Goal: Transaction & Acquisition: Purchase product/service

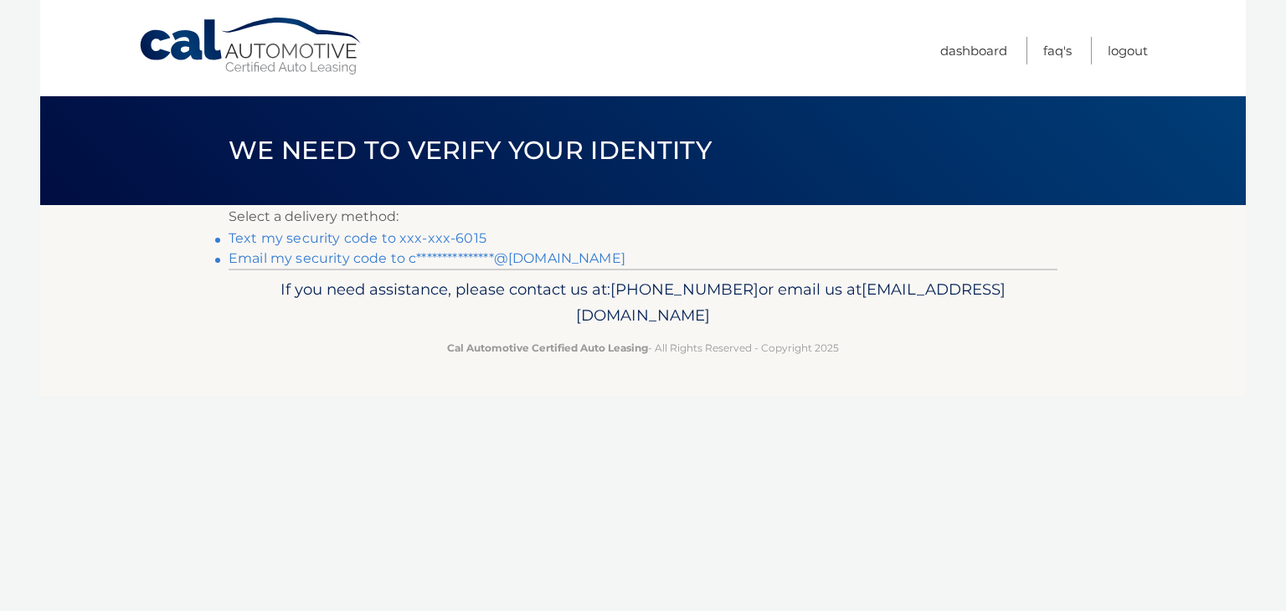
click at [410, 230] on link "Text my security code to xxx-xxx-6015" at bounding box center [358, 238] width 258 height 16
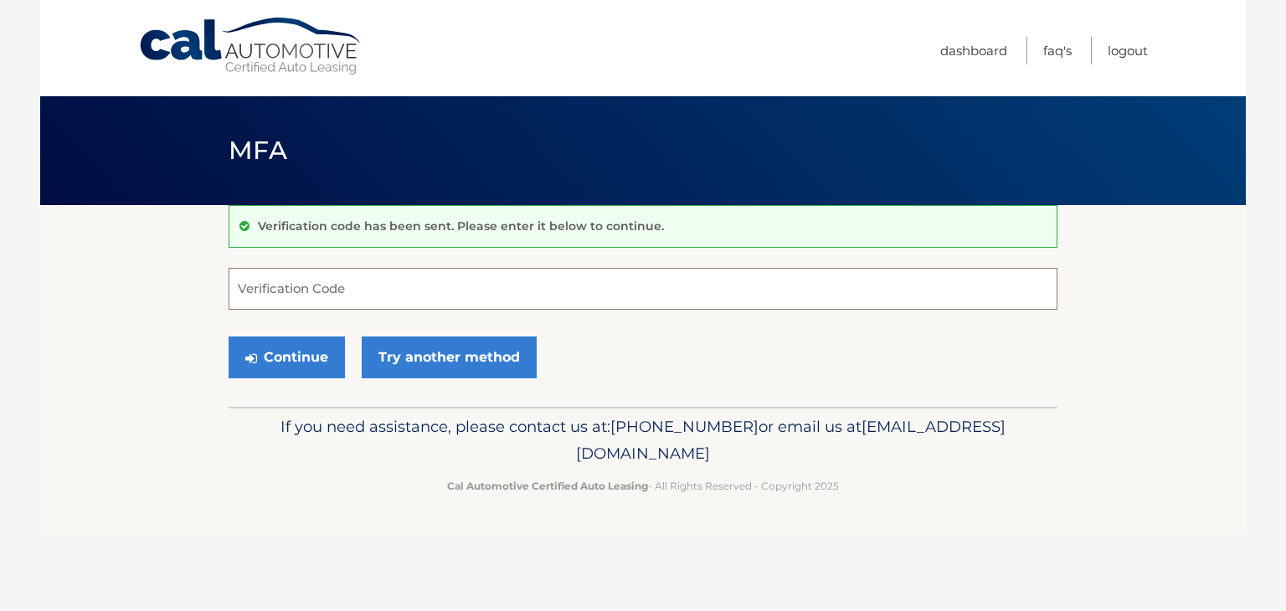
click at [516, 292] on input "Verification Code" at bounding box center [643, 289] width 829 height 42
type input "832476"
click at [293, 362] on button "Continue" at bounding box center [287, 358] width 116 height 42
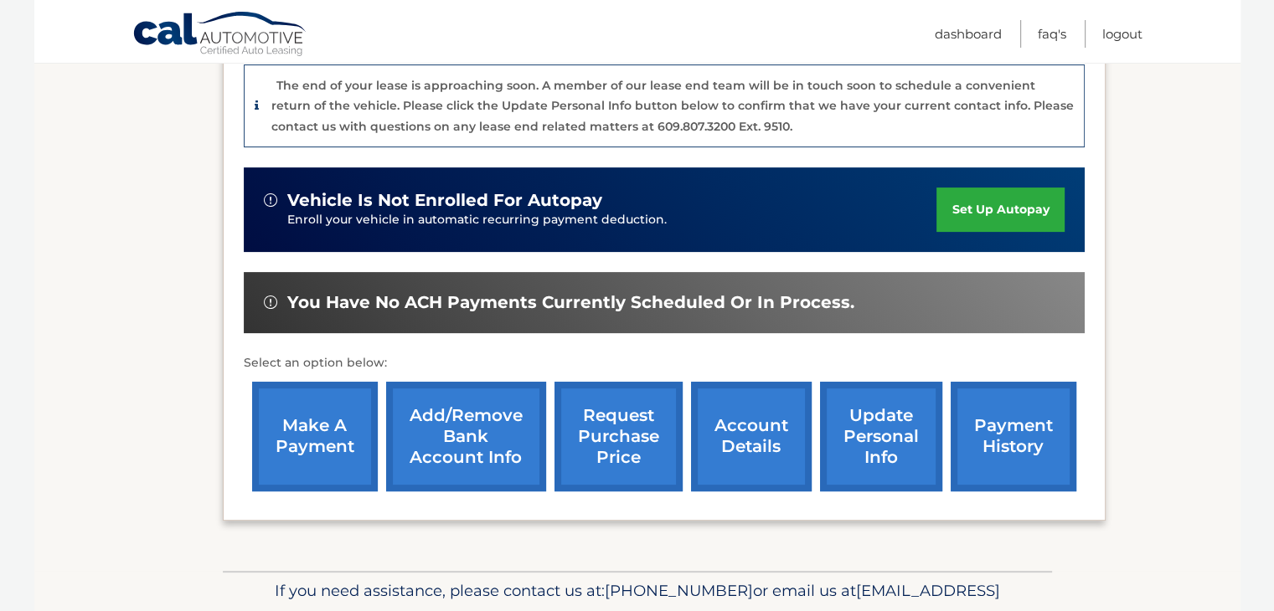
scroll to position [465, 0]
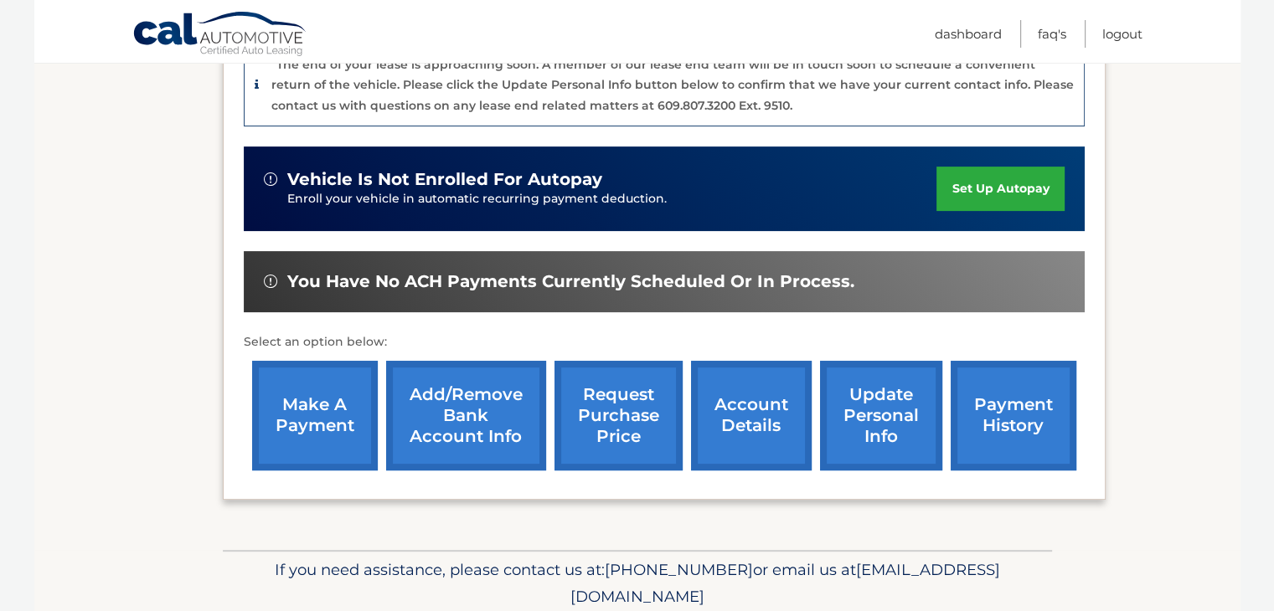
click at [289, 376] on link "make a payment" at bounding box center [315, 416] width 126 height 110
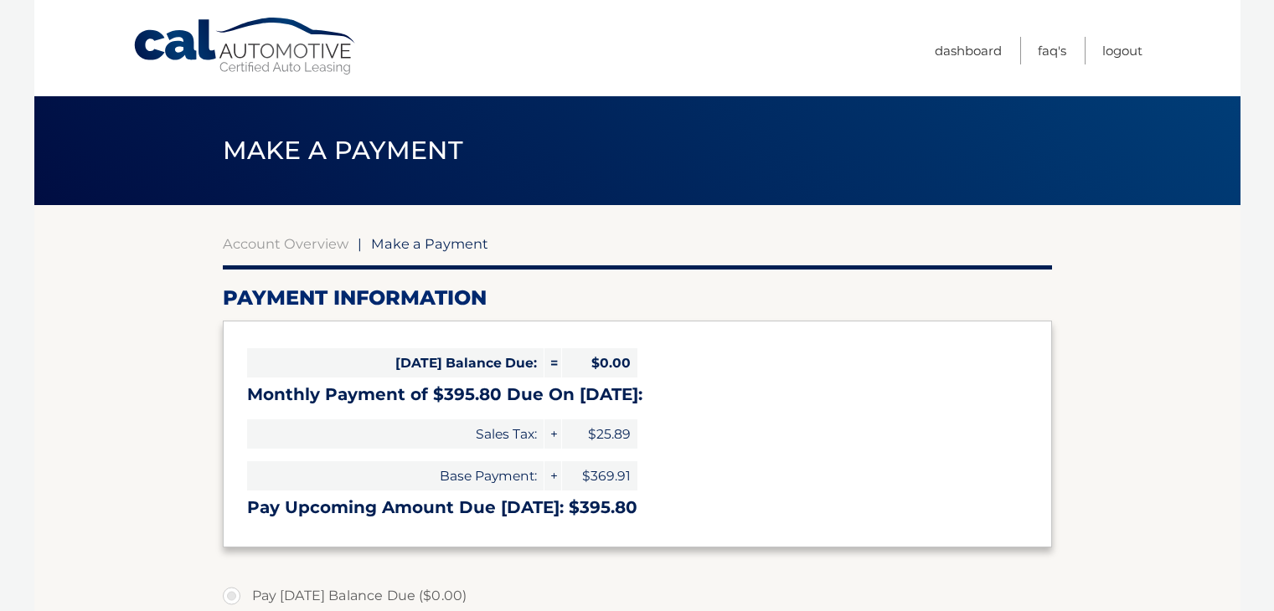
select select "NTI2Yzc5YmYtNDc5Ni00YjI1LTkzOWEtNzRjZDg0ZjEyNjY1"
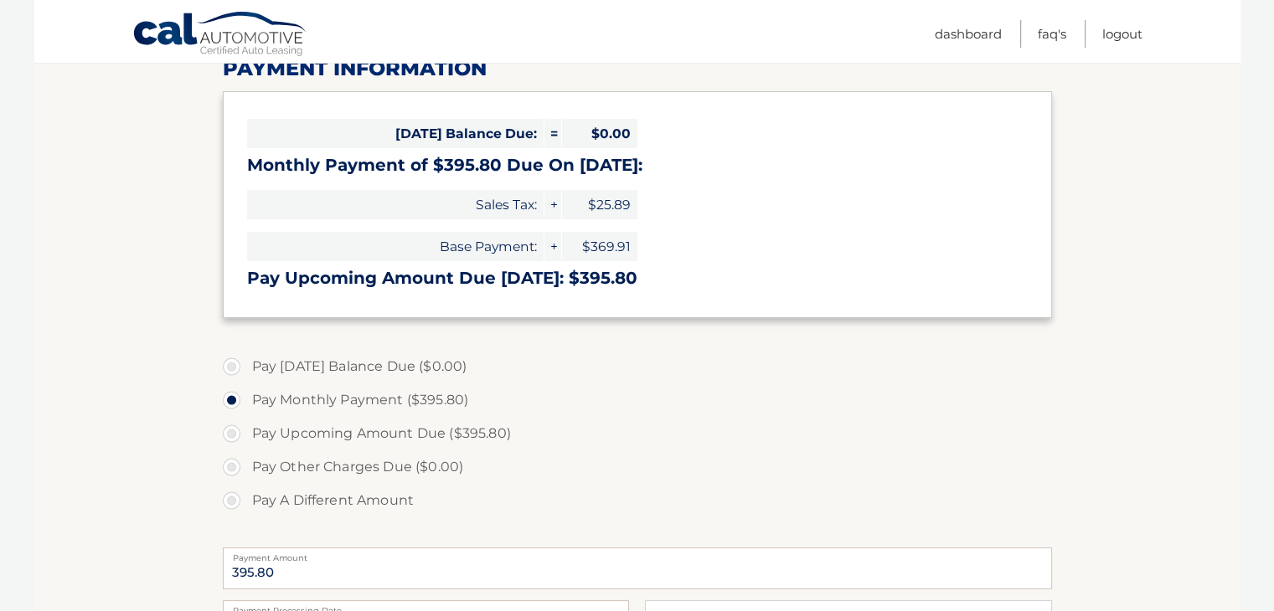
scroll to position [235, 0]
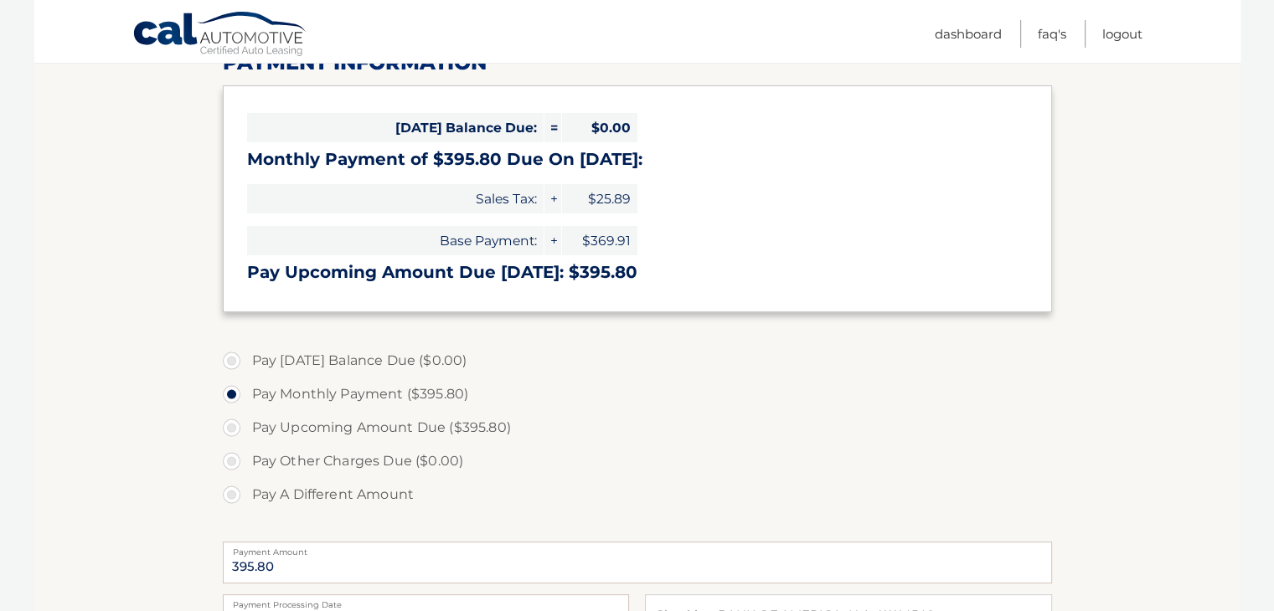
click at [228, 427] on label "Pay Upcoming Amount Due ($395.80)" at bounding box center [637, 427] width 829 height 33
click at [229, 427] on input "Pay Upcoming Amount Due ($395.80)" at bounding box center [237, 424] width 17 height 27
radio input "true"
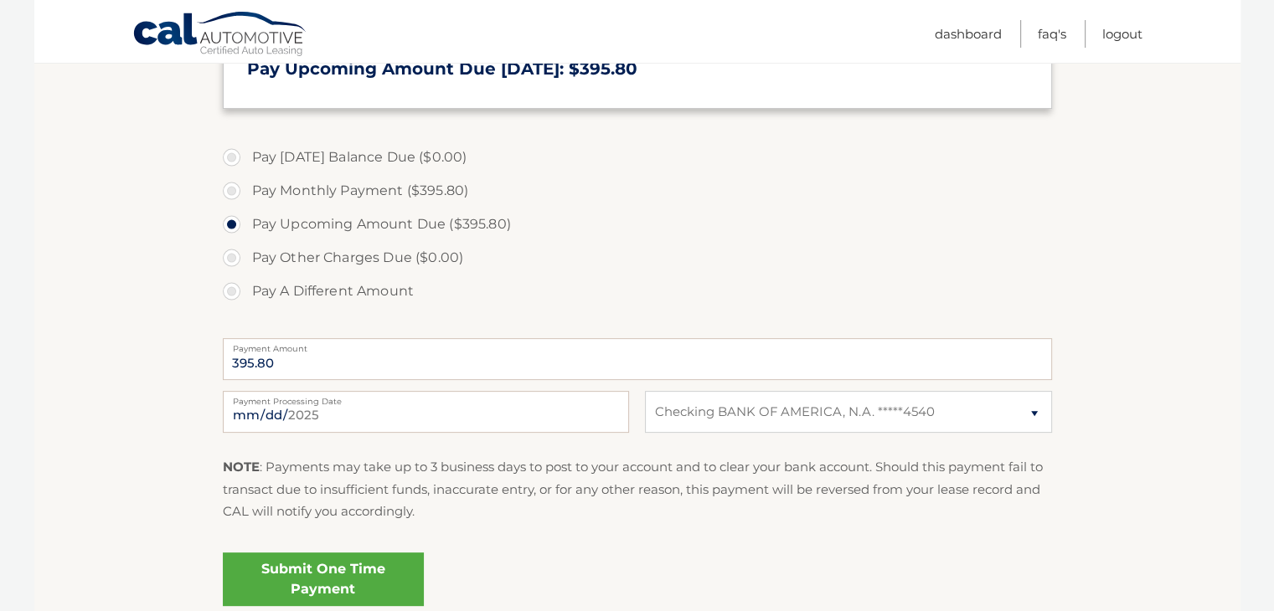
scroll to position [442, 0]
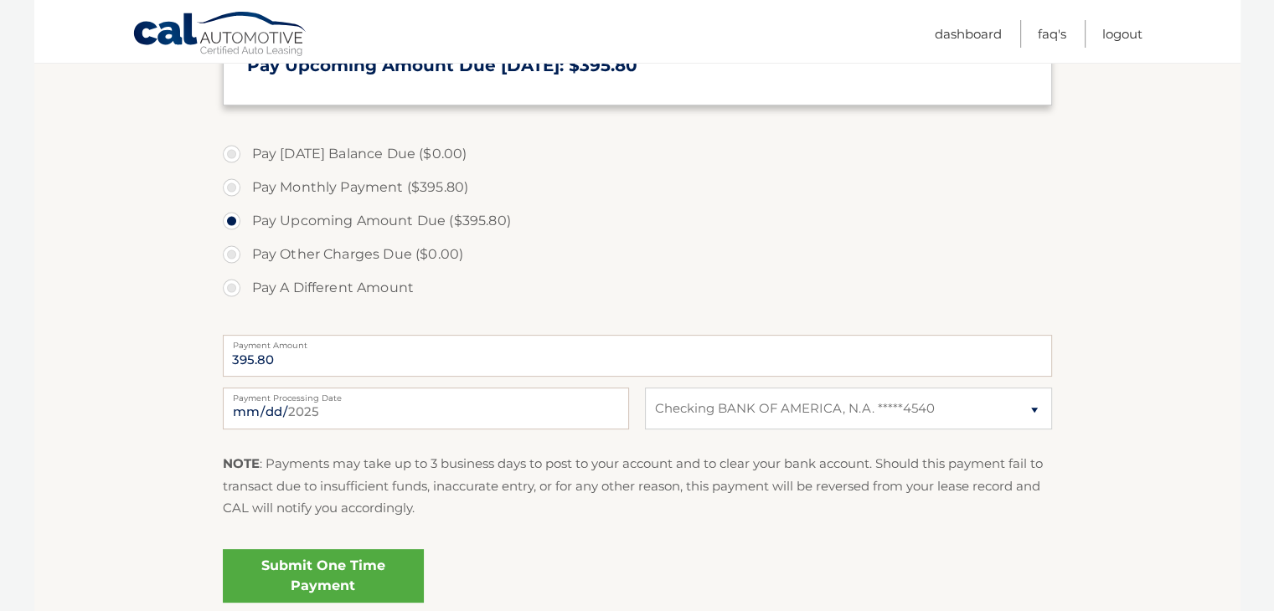
click at [261, 405] on input "[DATE]" at bounding box center [426, 409] width 406 height 42
type input "[DATE]"
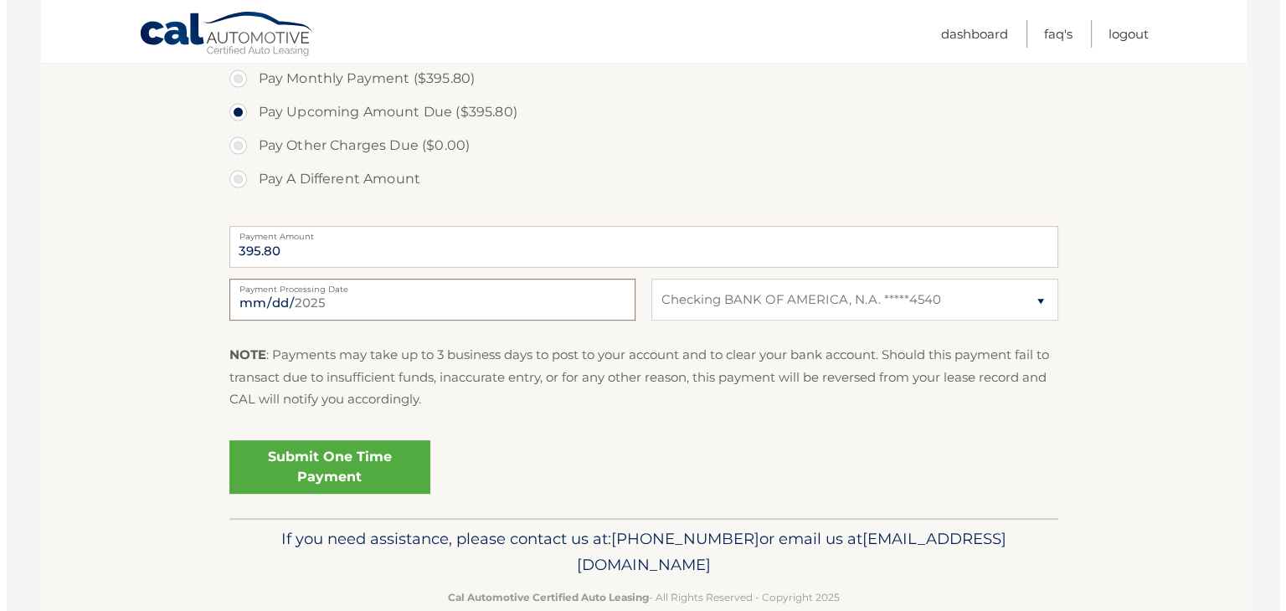
scroll to position [560, 0]
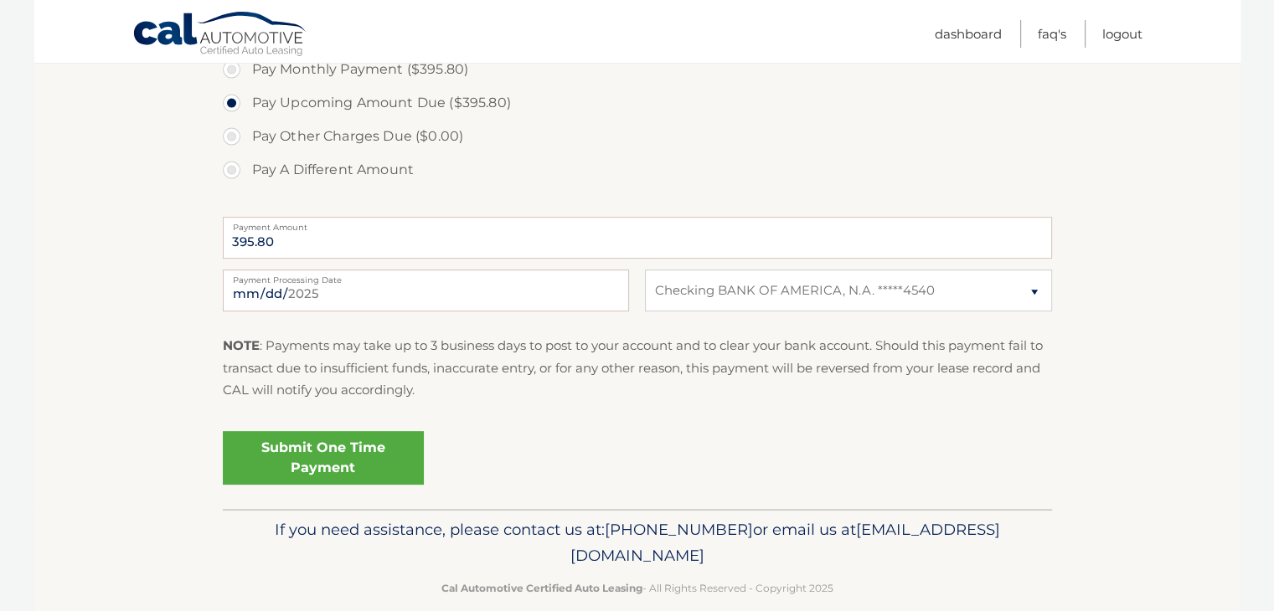
click at [349, 452] on link "Submit One Time Payment" at bounding box center [323, 458] width 201 height 54
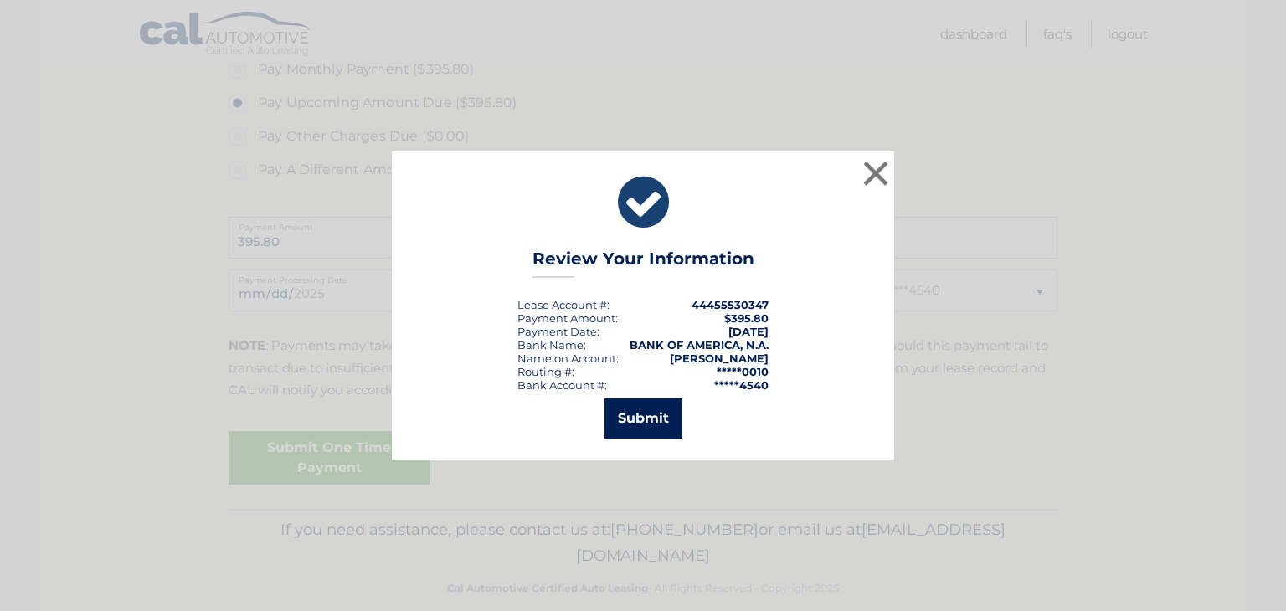
click at [643, 416] on button "Submit" at bounding box center [644, 419] width 78 height 40
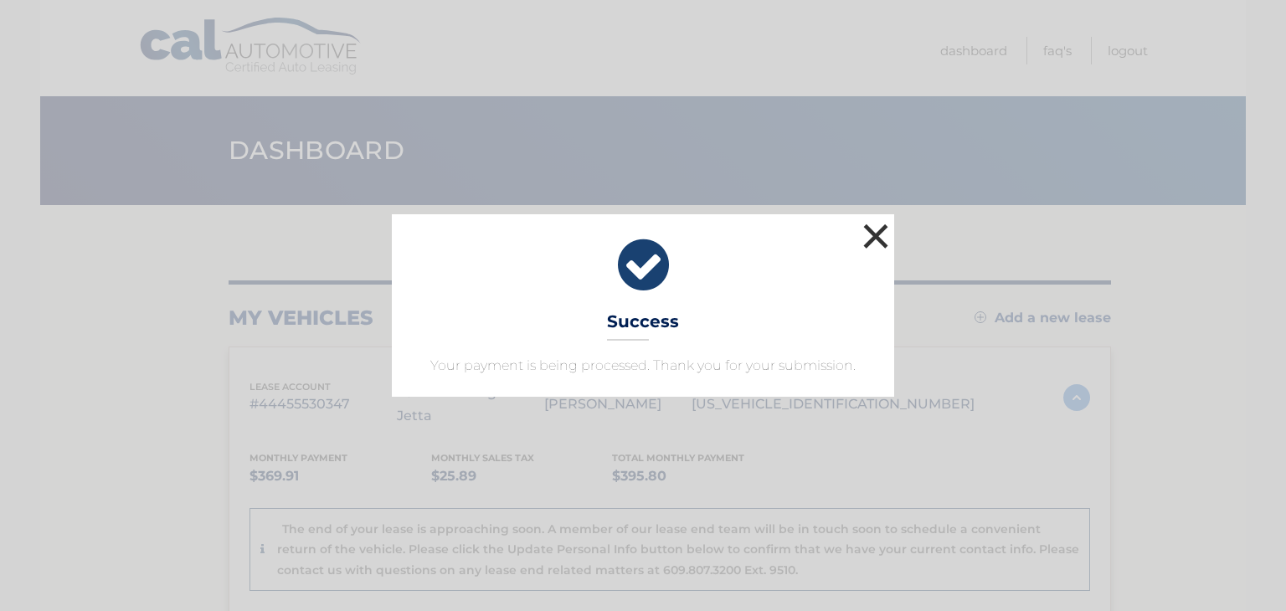
click at [871, 230] on button "×" at bounding box center [875, 235] width 33 height 33
